Goal: Information Seeking & Learning: Learn about a topic

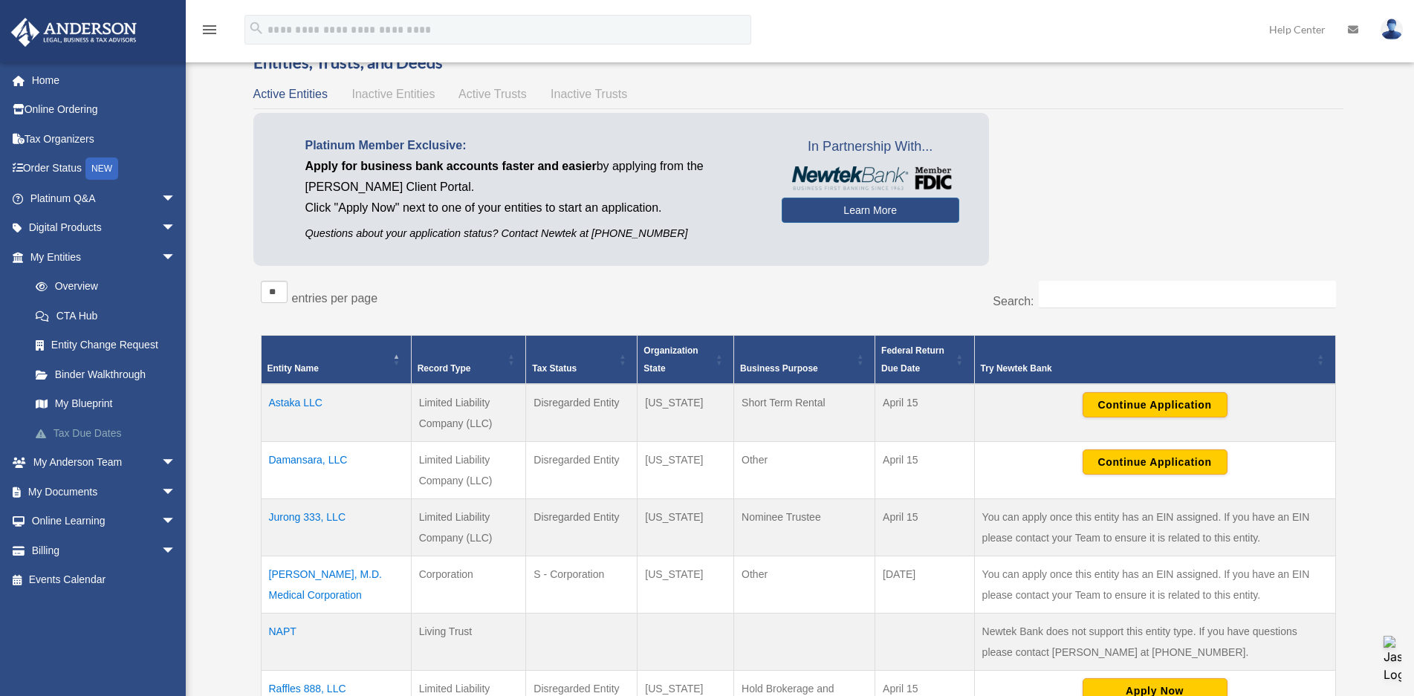
scroll to position [74, 0]
click at [161, 523] on span "arrow_drop_down" at bounding box center [176, 522] width 30 height 30
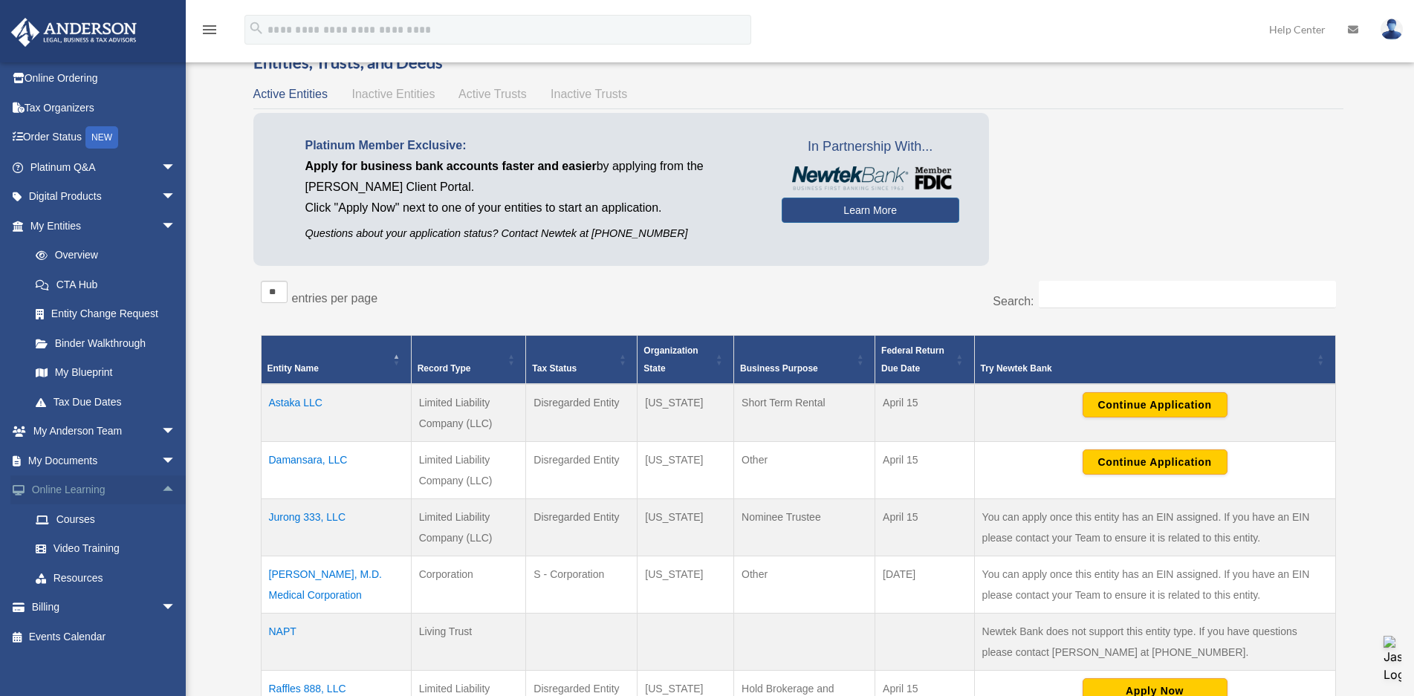
scroll to position [40, 0]
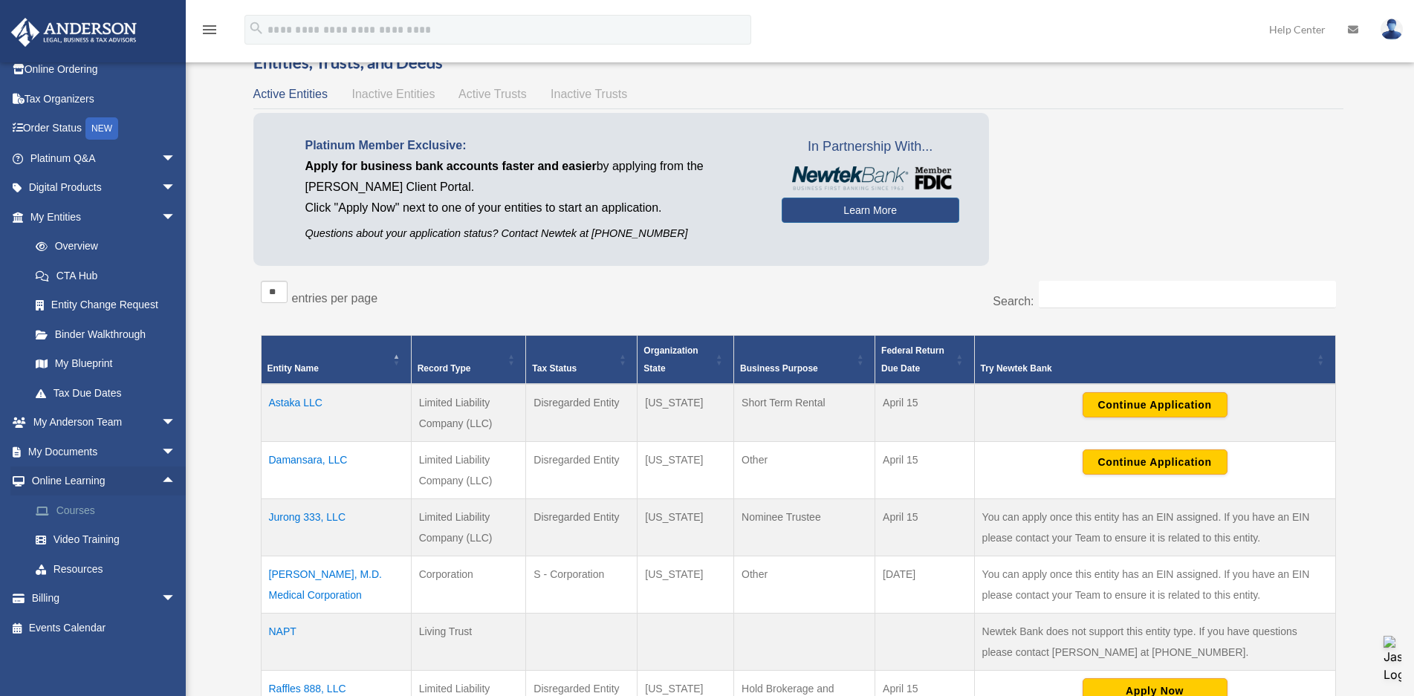
click at [74, 514] on link "Courses" at bounding box center [110, 511] width 178 height 30
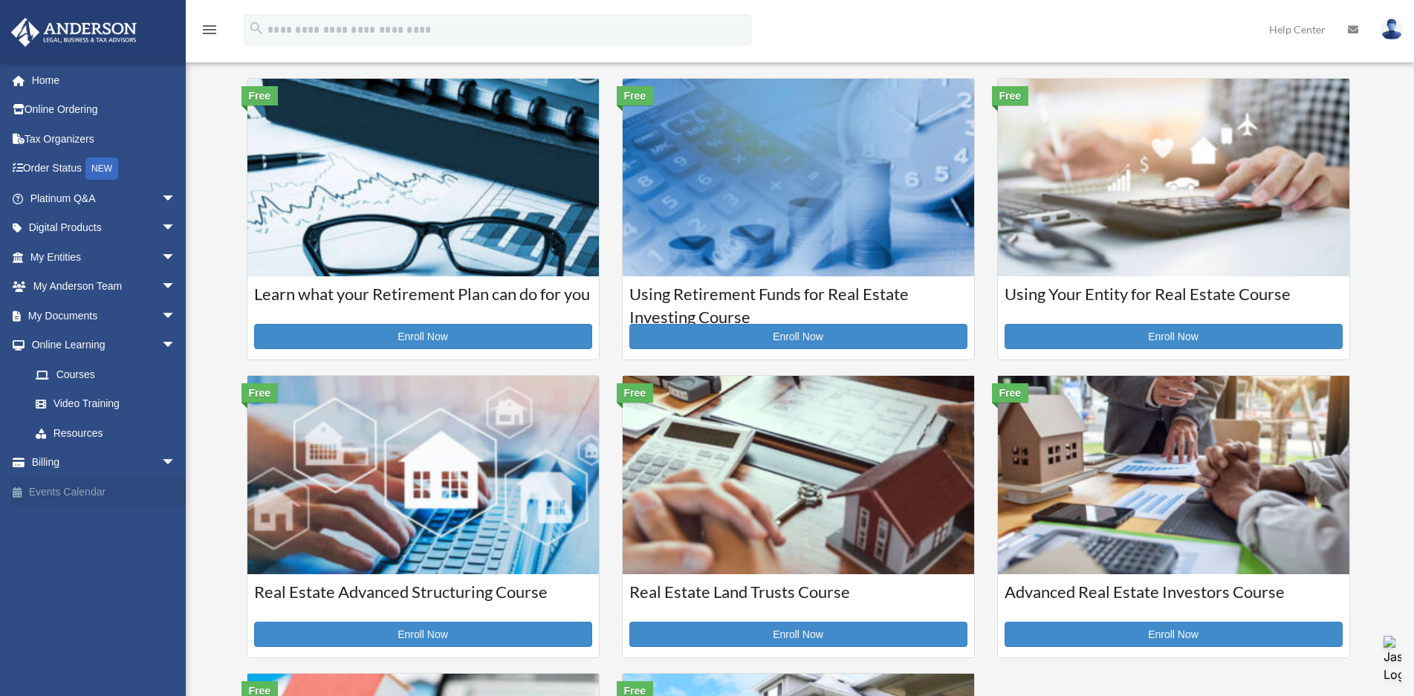
scroll to position [74, 0]
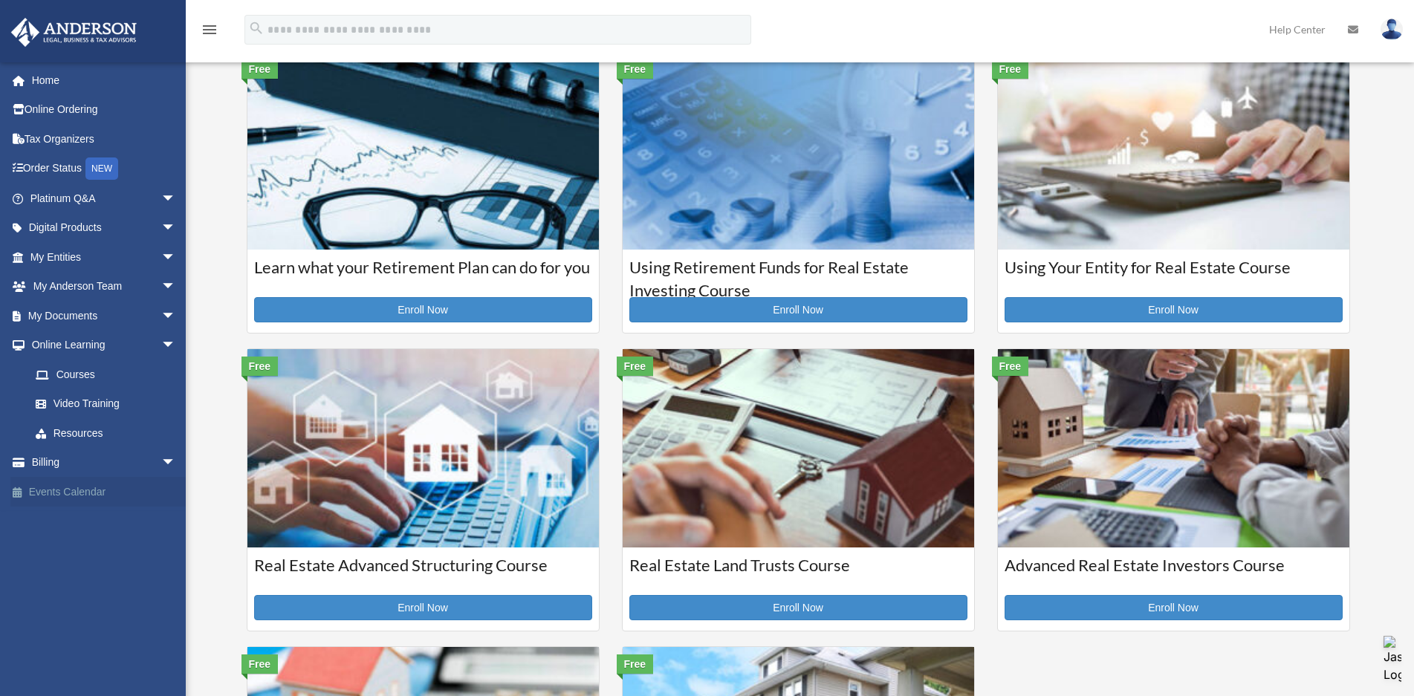
click at [80, 487] on link "Events Calendar" at bounding box center [104, 492] width 188 height 30
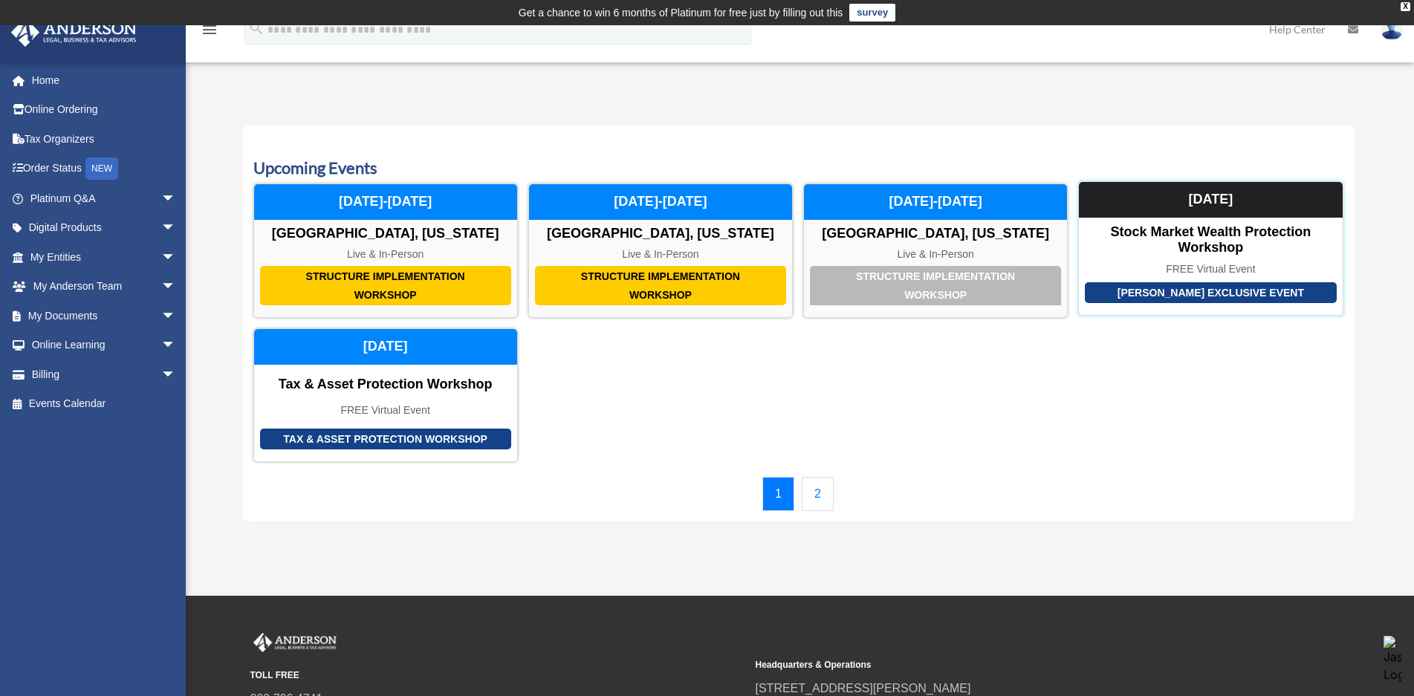
click at [1161, 288] on div "Anderson Exclusive Event" at bounding box center [1210, 293] width 251 height 22
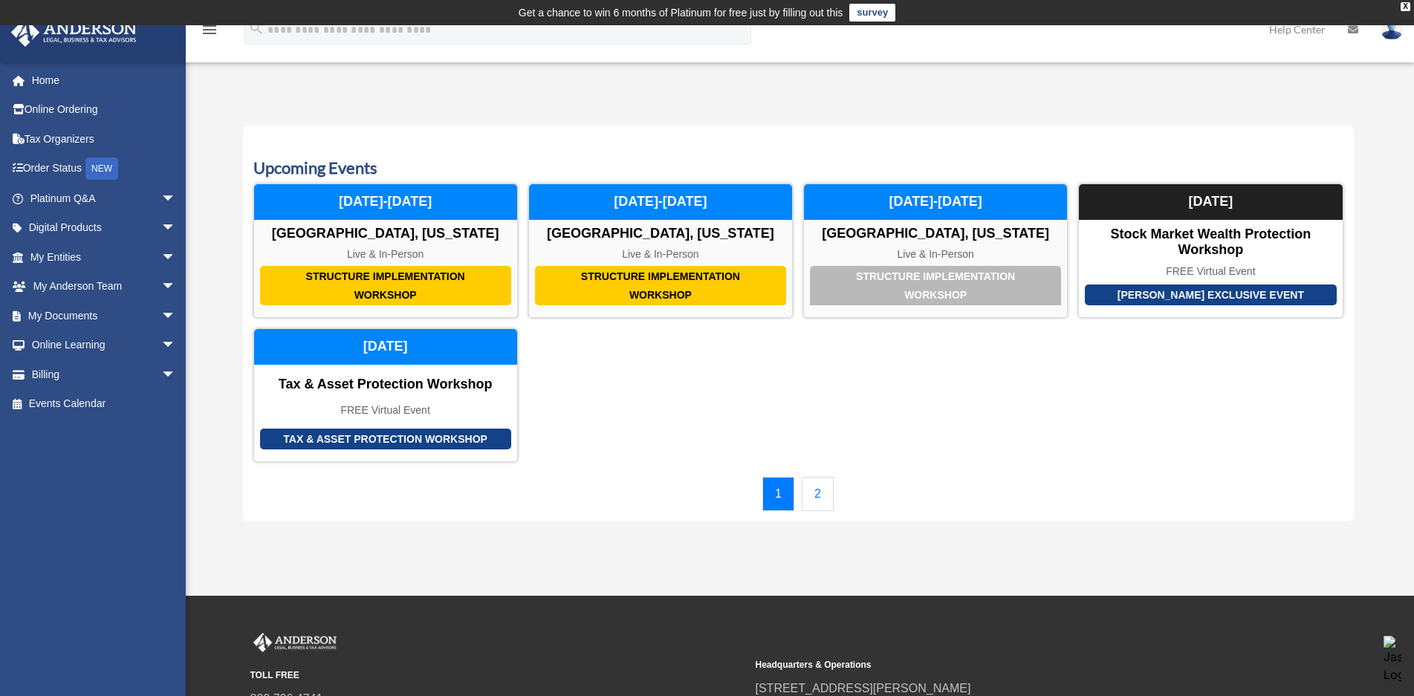
click at [812, 503] on link "2" at bounding box center [818, 494] width 32 height 34
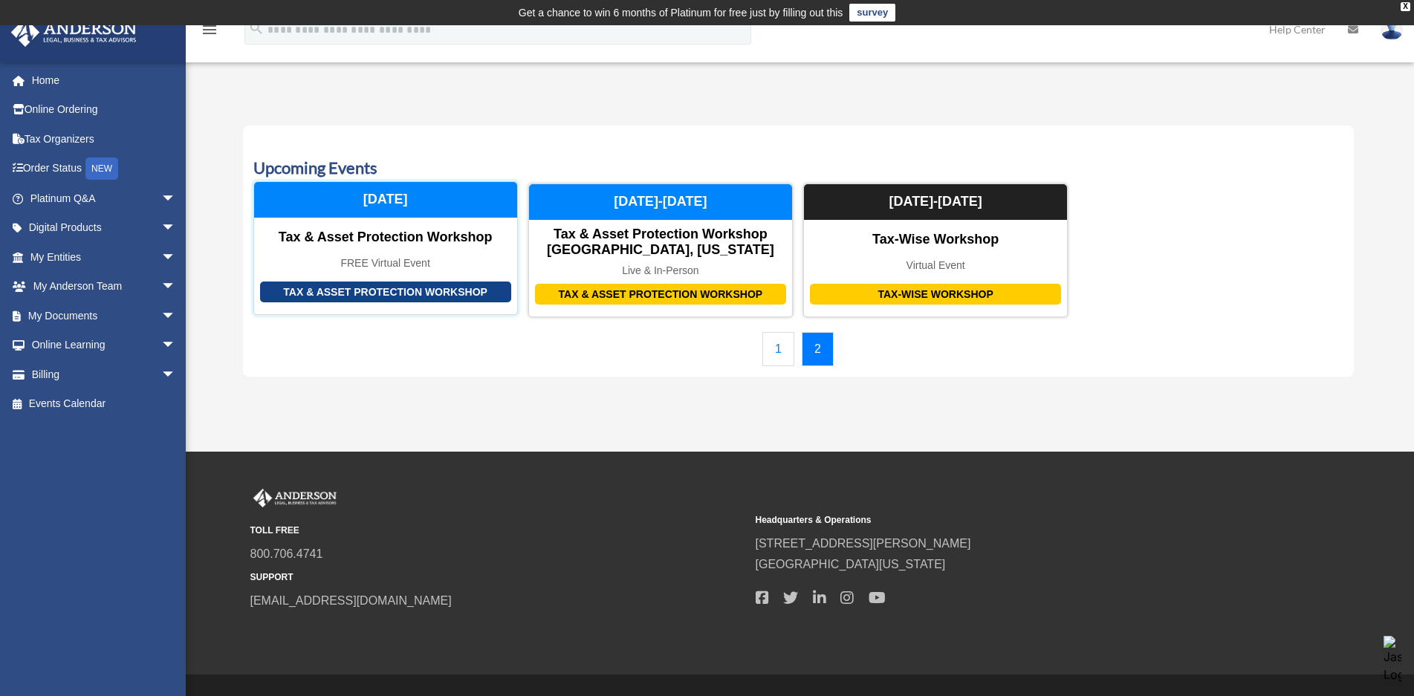
click at [436, 289] on div "Tax & Asset Protection Workshop" at bounding box center [385, 293] width 251 height 22
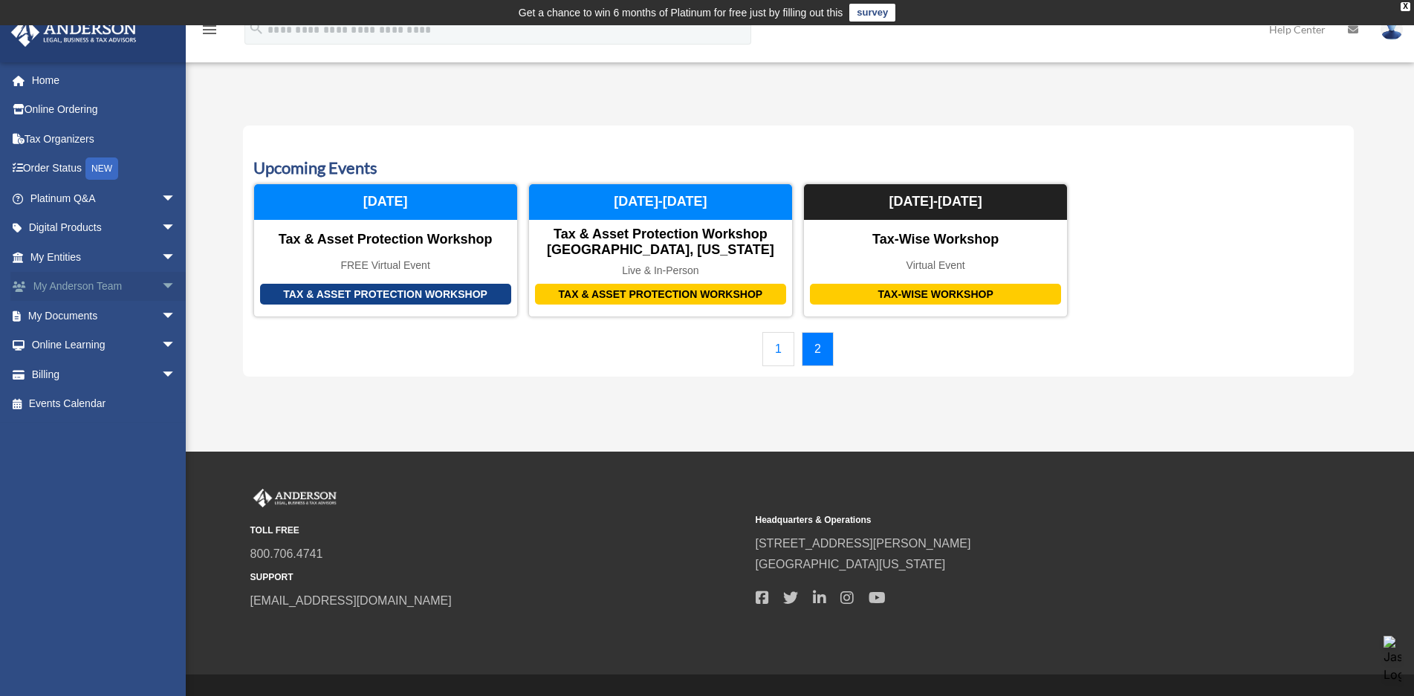
click at [161, 286] on span "arrow_drop_down" at bounding box center [176, 287] width 30 height 30
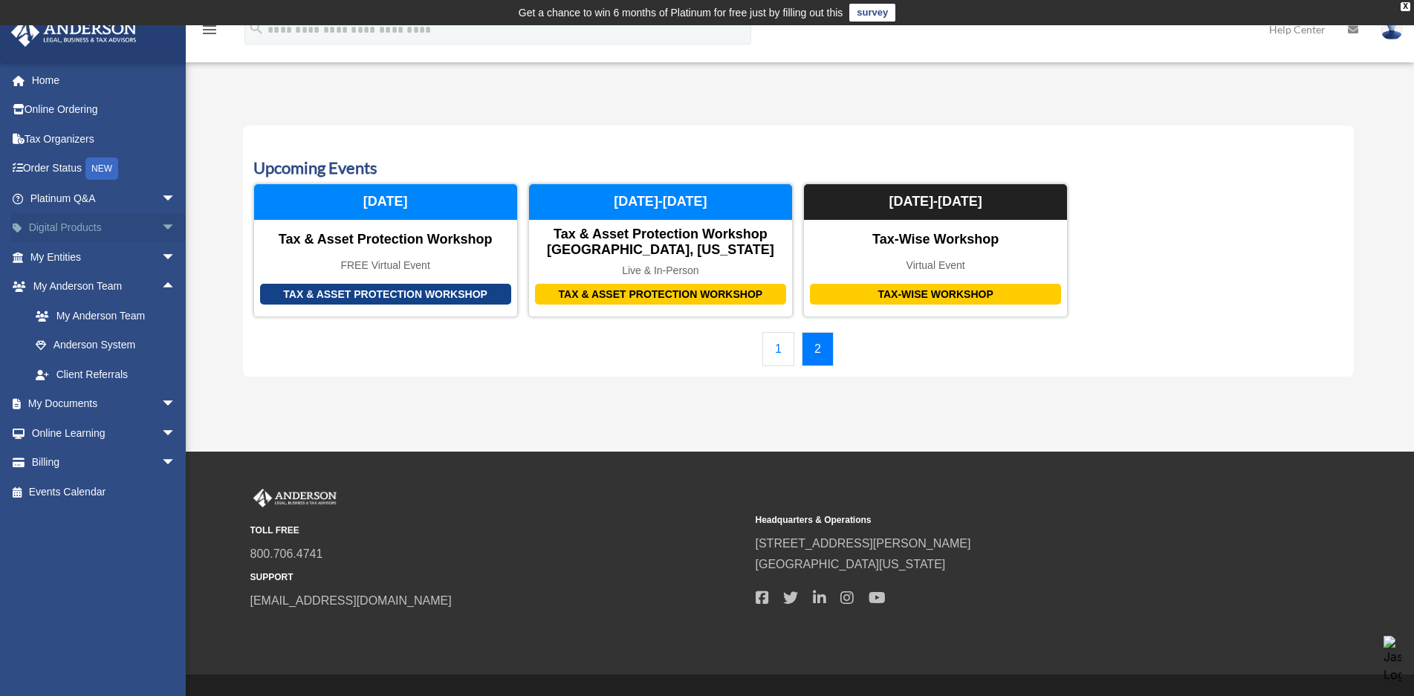
click at [161, 229] on span "arrow_drop_down" at bounding box center [176, 228] width 30 height 30
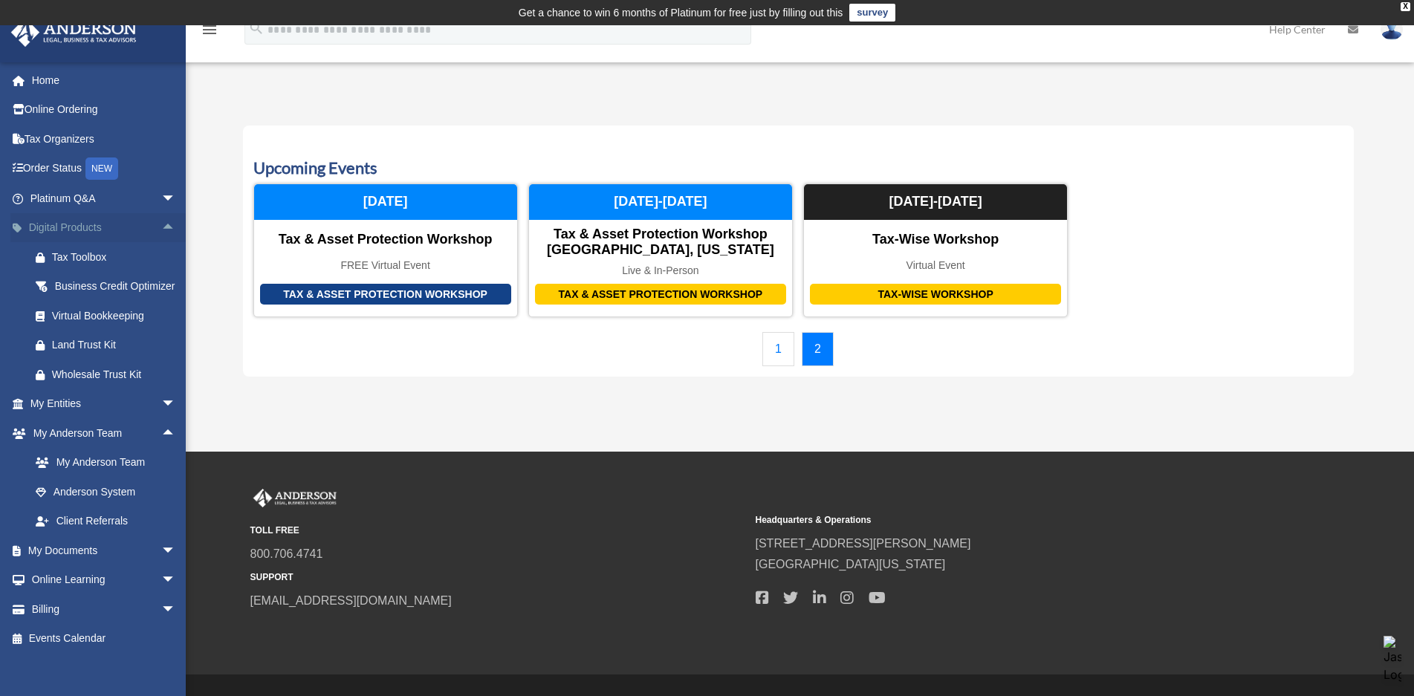
click at [161, 229] on span "arrow_drop_up" at bounding box center [176, 228] width 30 height 30
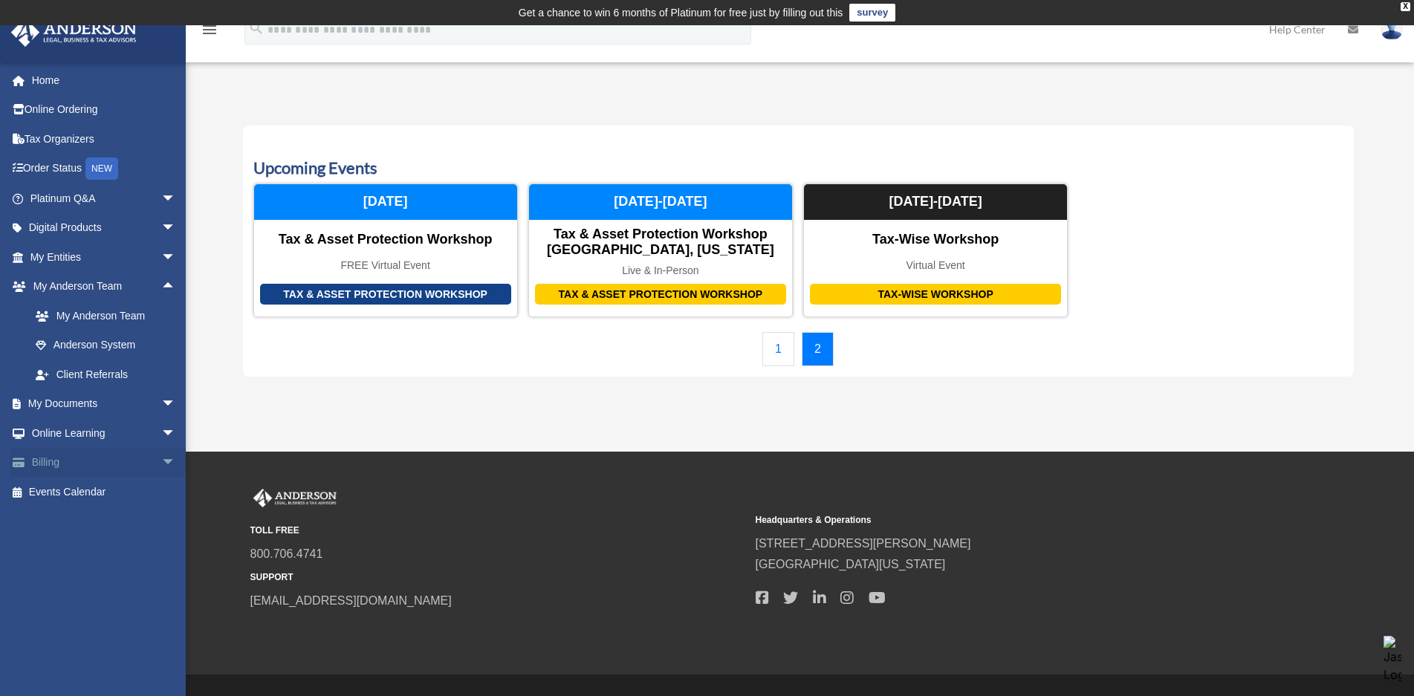
scroll to position [34, 0]
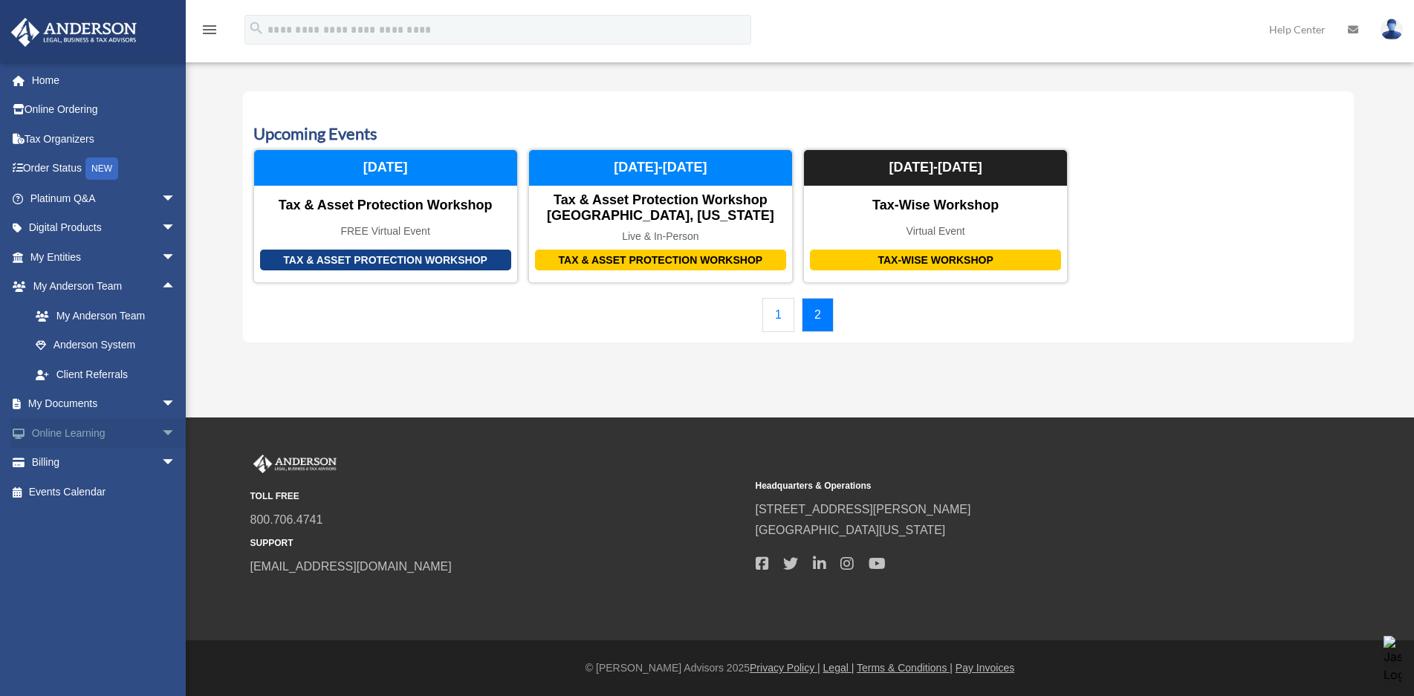
click at [161, 435] on span "arrow_drop_down" at bounding box center [176, 433] width 30 height 30
click at [84, 516] on link "Resources" at bounding box center [110, 522] width 178 height 30
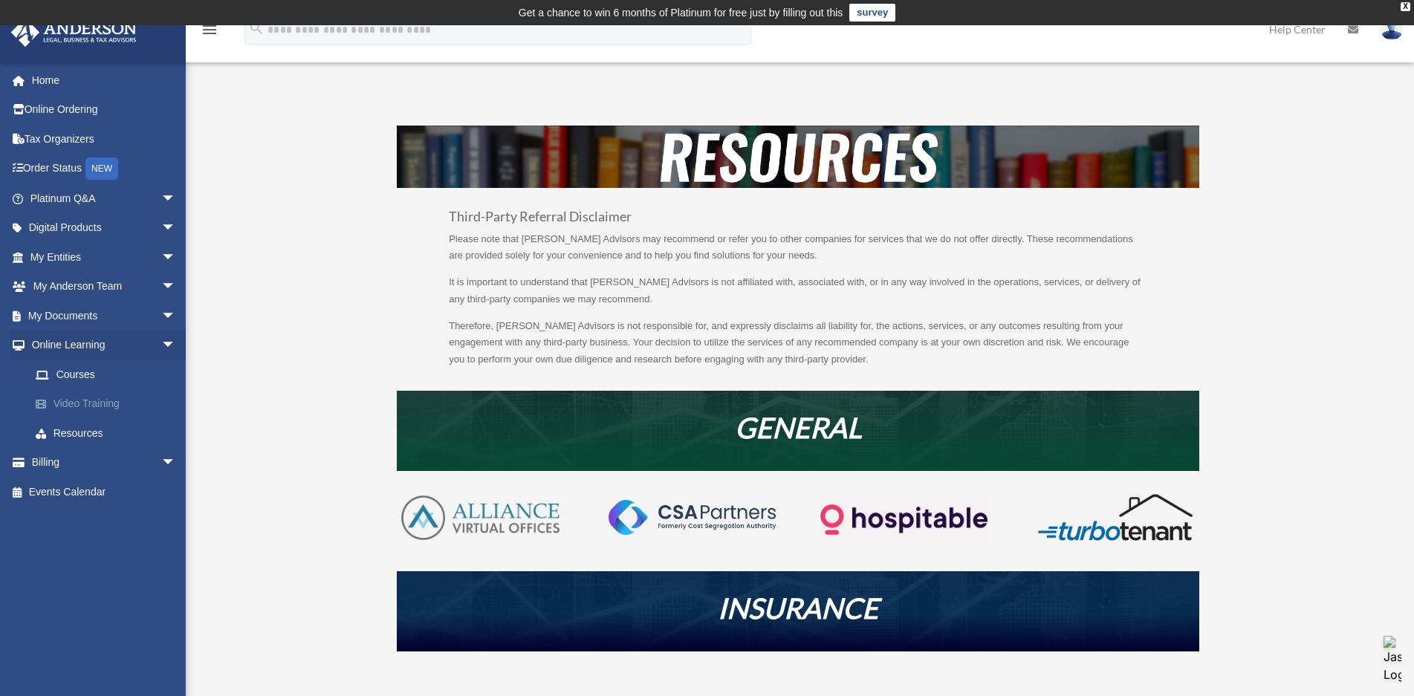
click at [89, 404] on link "Video Training" at bounding box center [110, 404] width 178 height 30
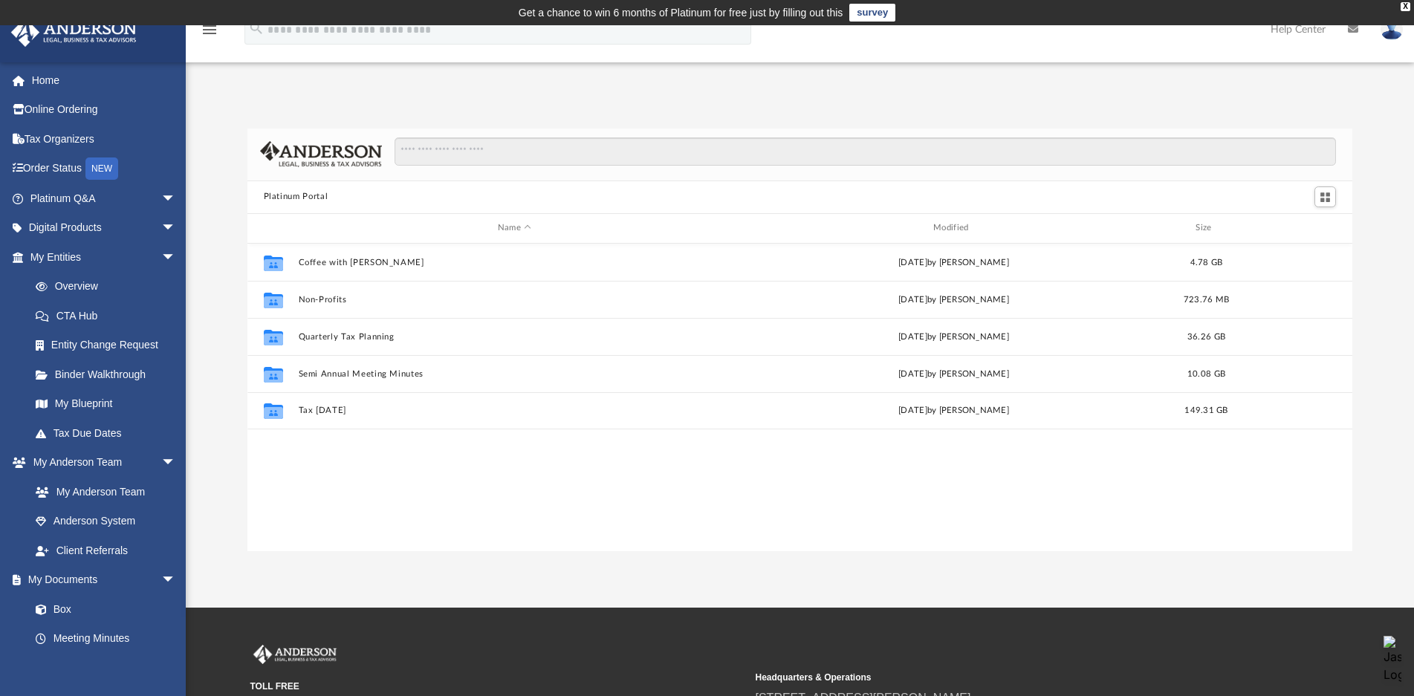
scroll to position [326, 1092]
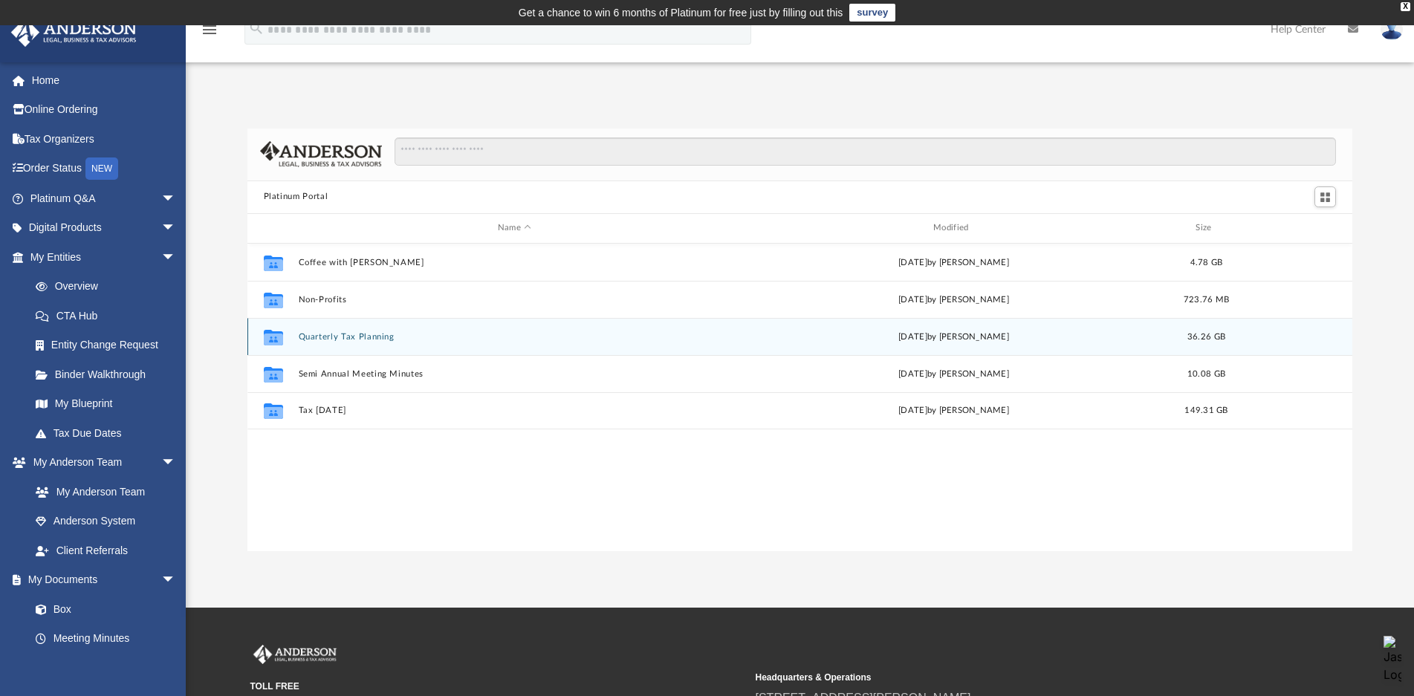
click at [383, 332] on button "Quarterly Tax Planning" at bounding box center [514, 337] width 433 height 10
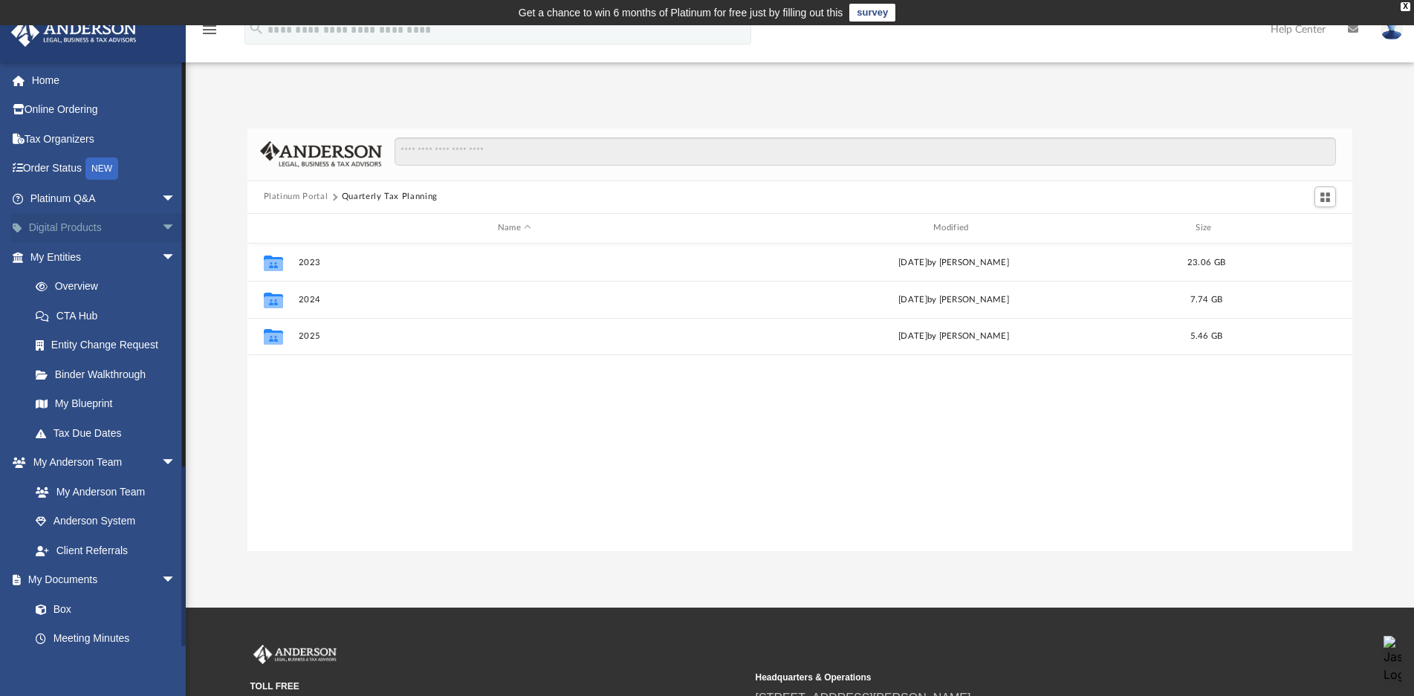
click at [161, 229] on span "arrow_drop_down" at bounding box center [176, 228] width 30 height 30
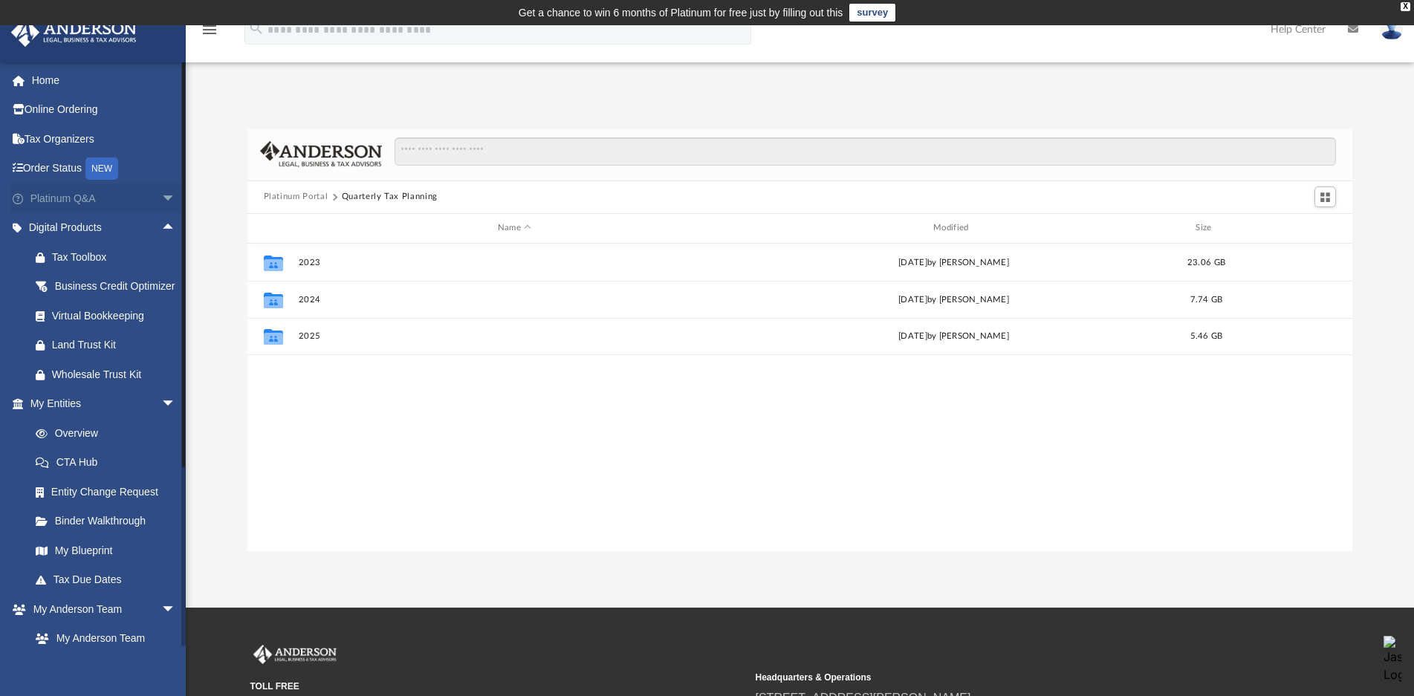
click at [161, 201] on span "arrow_drop_down" at bounding box center [176, 199] width 30 height 30
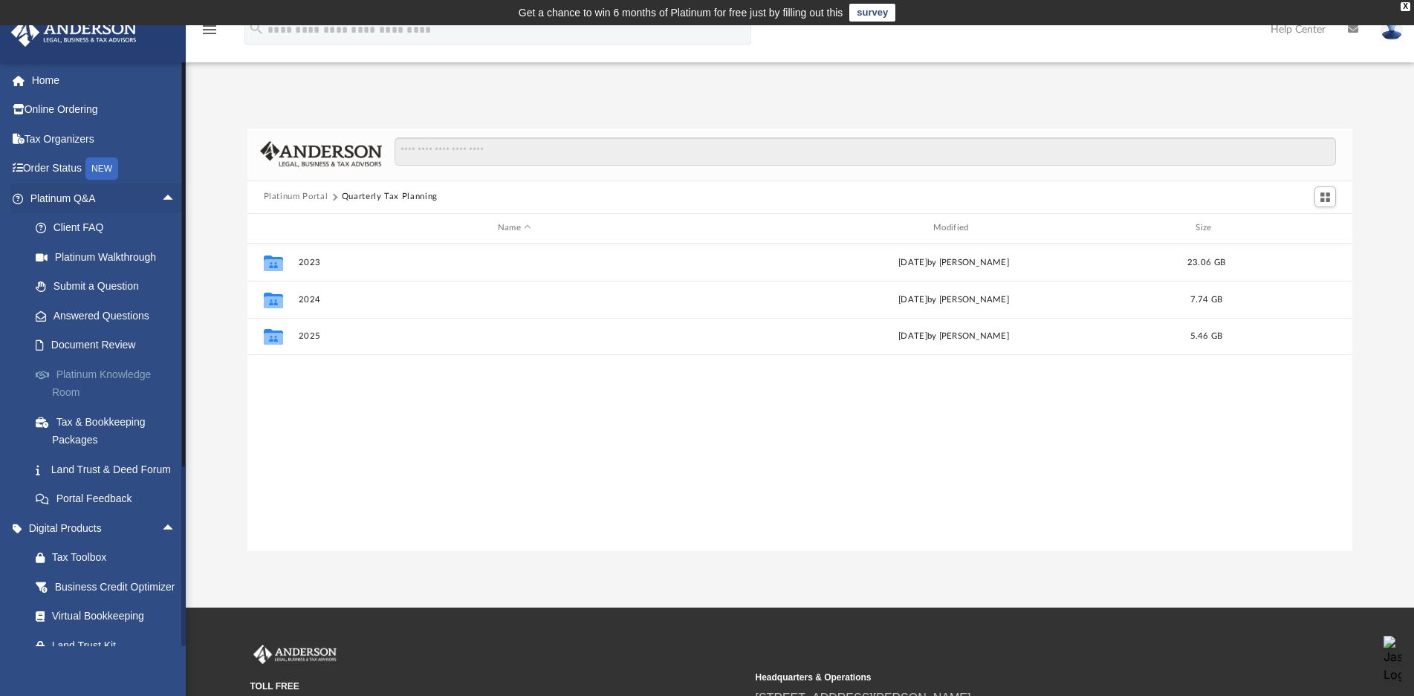
click at [74, 376] on link "Platinum Knowledge Room" at bounding box center [110, 384] width 178 height 48
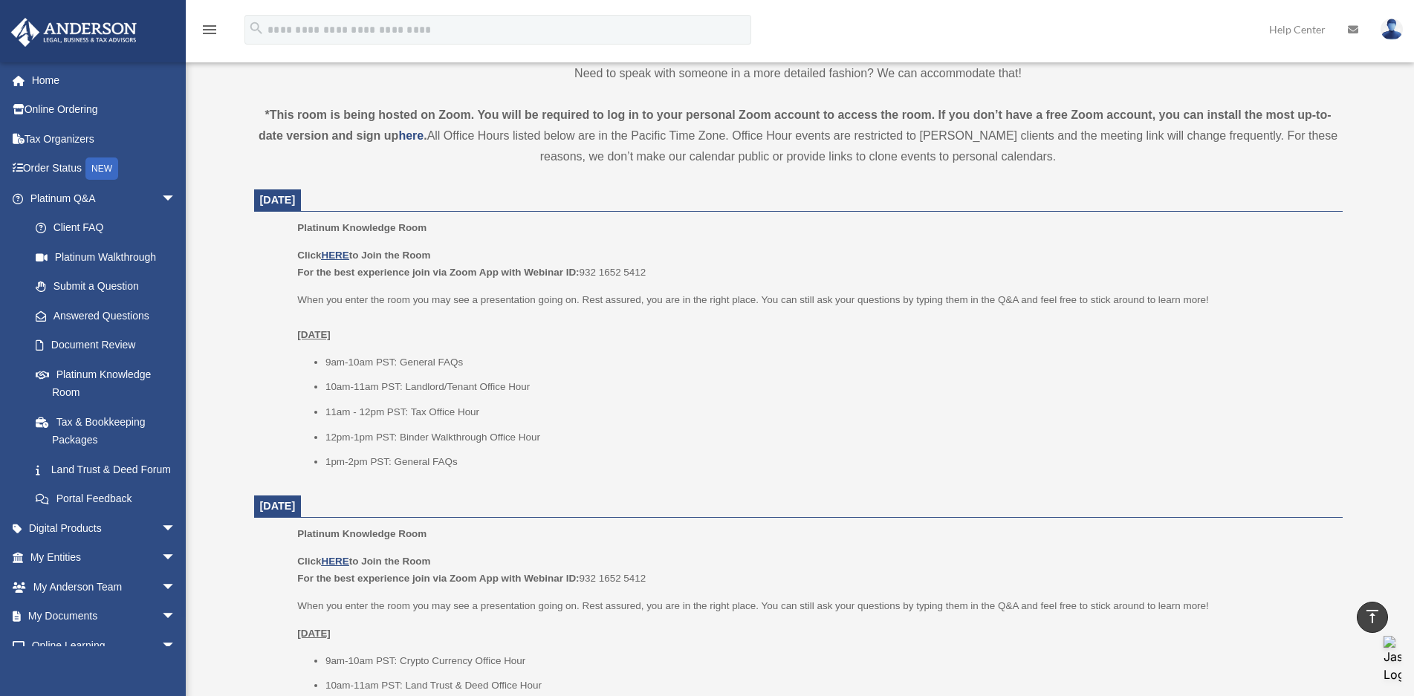
scroll to position [520, 0]
